Goal: Information Seeking & Learning: Learn about a topic

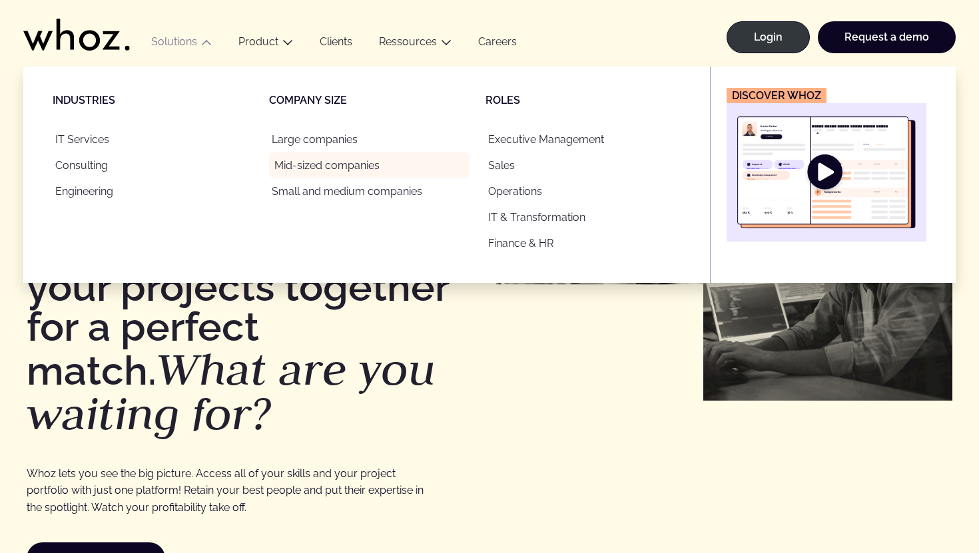
click at [300, 165] on link "Mid-sized companies" at bounding box center [369, 166] width 200 height 26
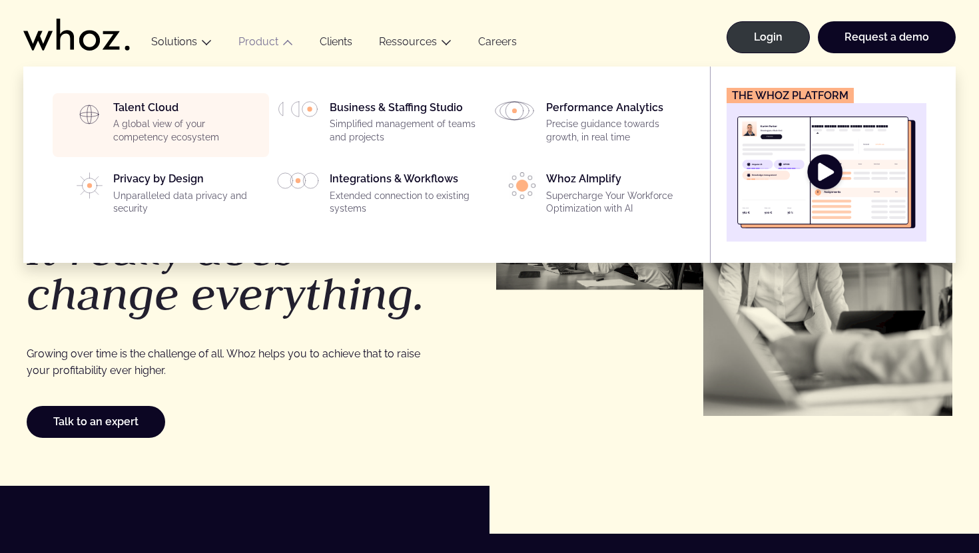
click at [163, 109] on div "Talent Cloud A global view of your competency ecosystem" at bounding box center [187, 125] width 148 height 48
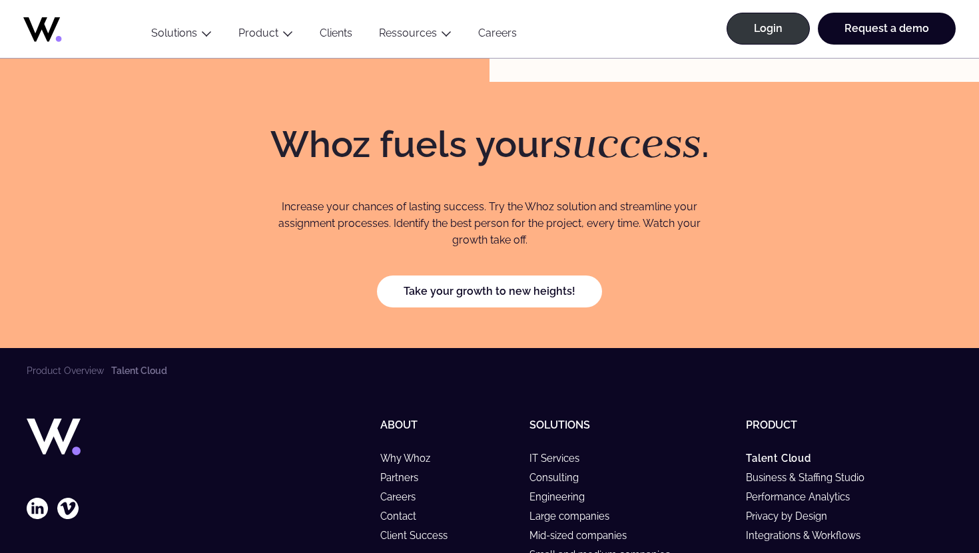
scroll to position [4187, 0]
